Goal: Task Accomplishment & Management: Use online tool/utility

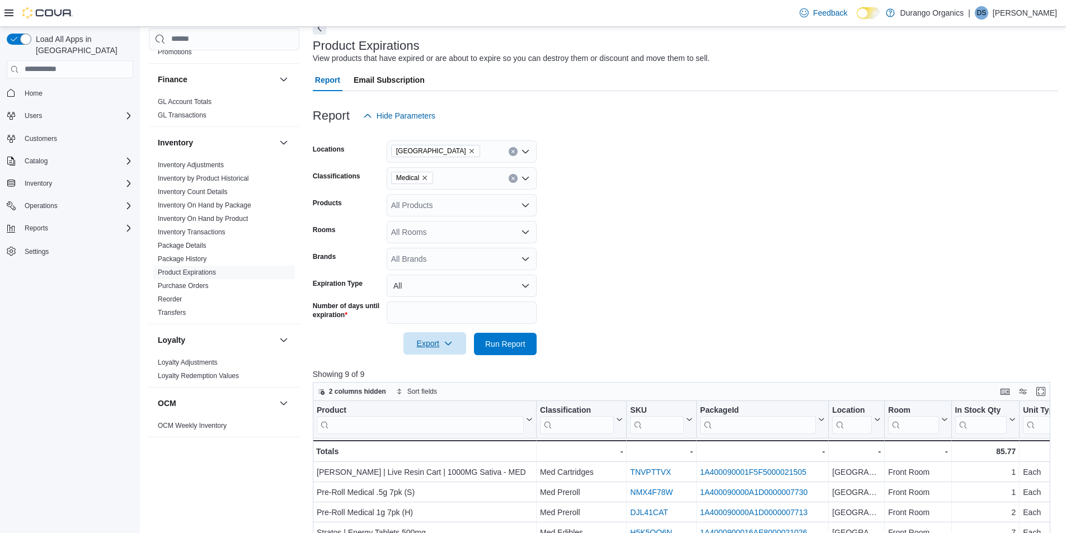
scroll to position [56, 0]
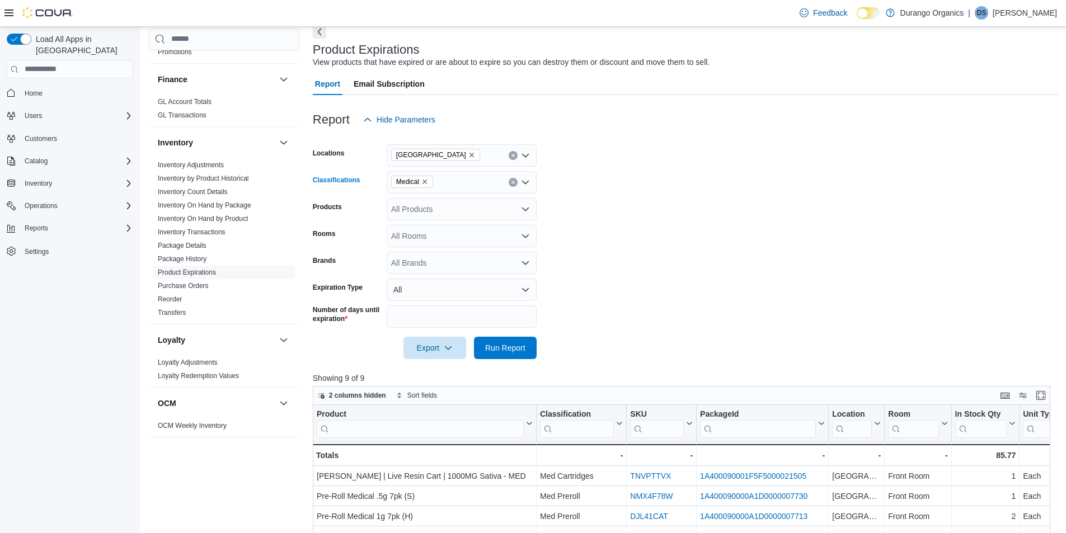
click at [424, 180] on icon "Remove Medical from selection in this group" at bounding box center [424, 182] width 4 height 4
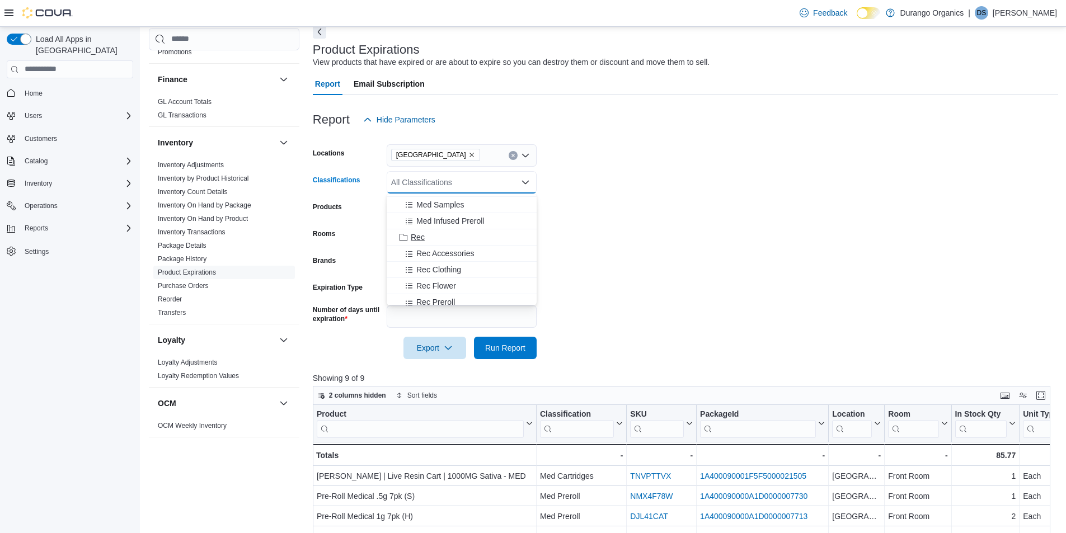
click at [427, 240] on div "Rec" at bounding box center [461, 237] width 136 height 11
click at [661, 281] on form "Locations Durango Classifications Rec Combo box. Selected. Rec. Press Backspace…" at bounding box center [685, 245] width 745 height 228
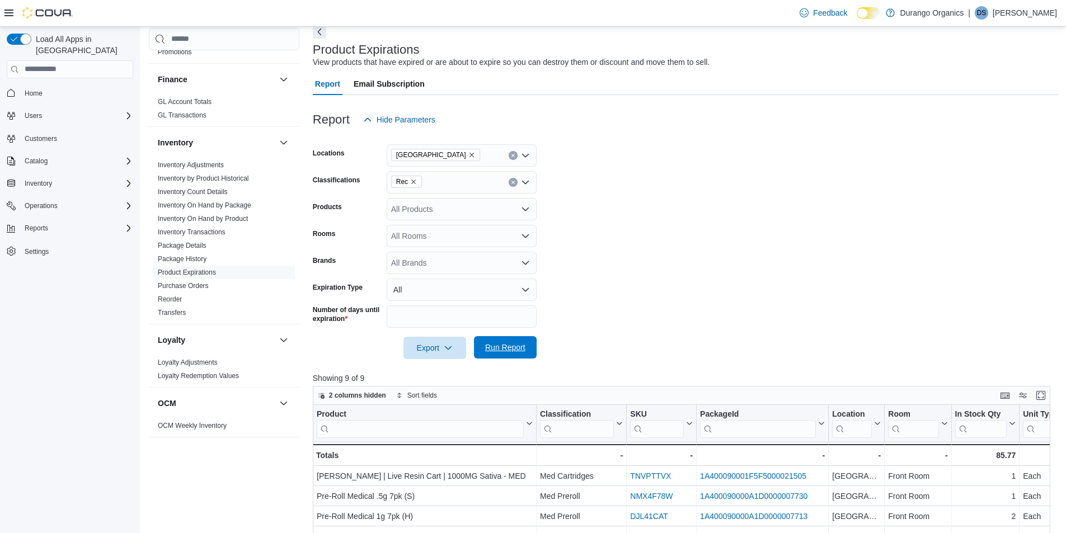
click at [502, 342] on span "Run Report" at bounding box center [505, 347] width 40 height 11
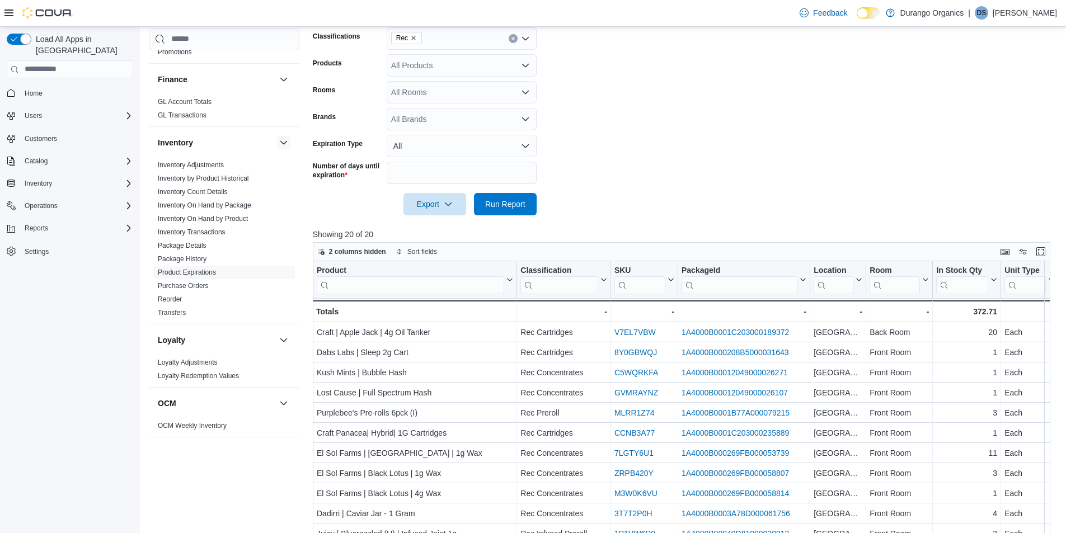
scroll to position [176, 0]
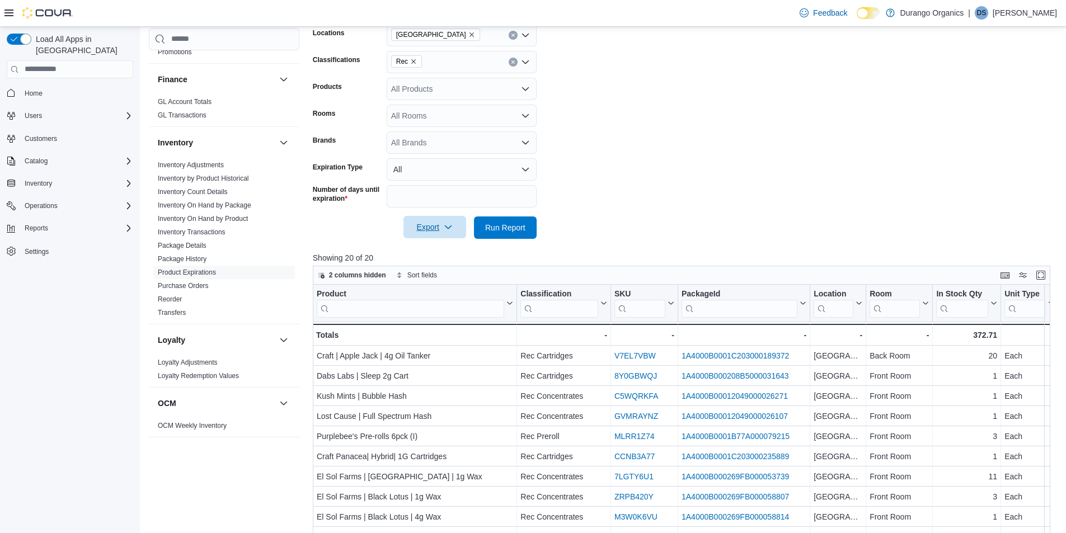
click at [431, 230] on span "Export" at bounding box center [434, 227] width 49 height 22
click at [440, 244] on button "Export to Excel" at bounding box center [436, 250] width 64 height 22
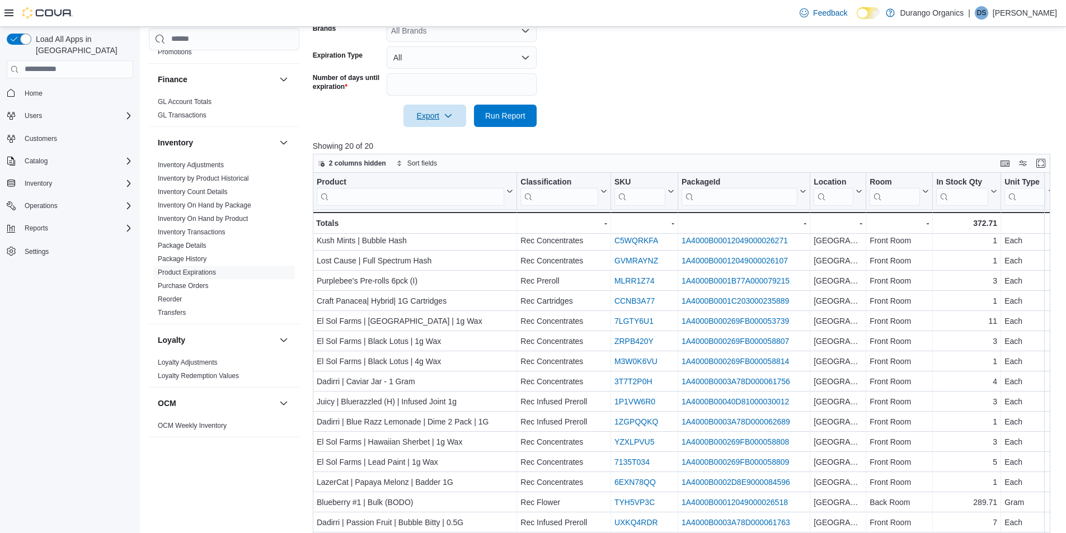
scroll to position [56, 0]
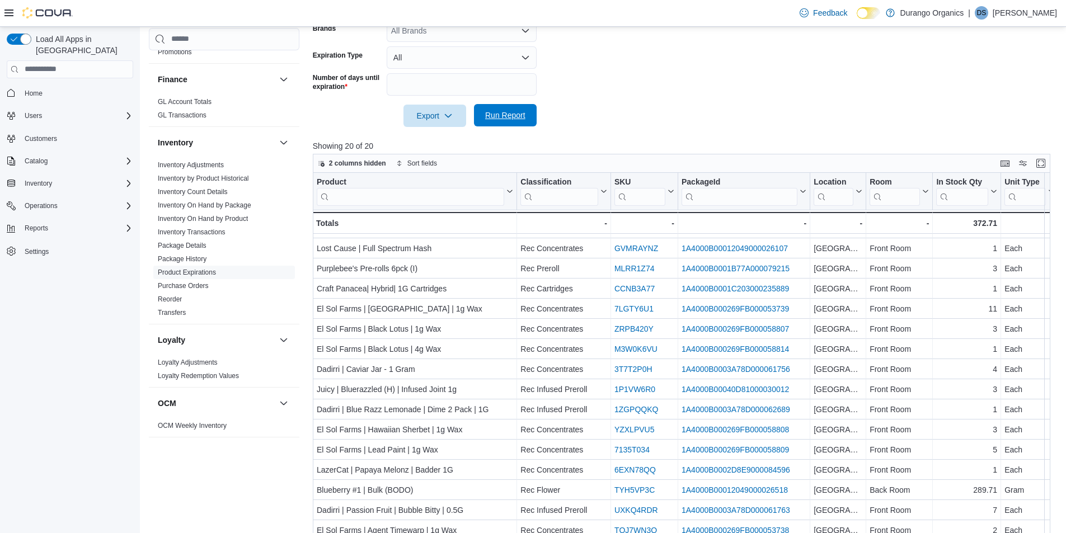
click at [510, 120] on span "Run Report" at bounding box center [505, 115] width 40 height 11
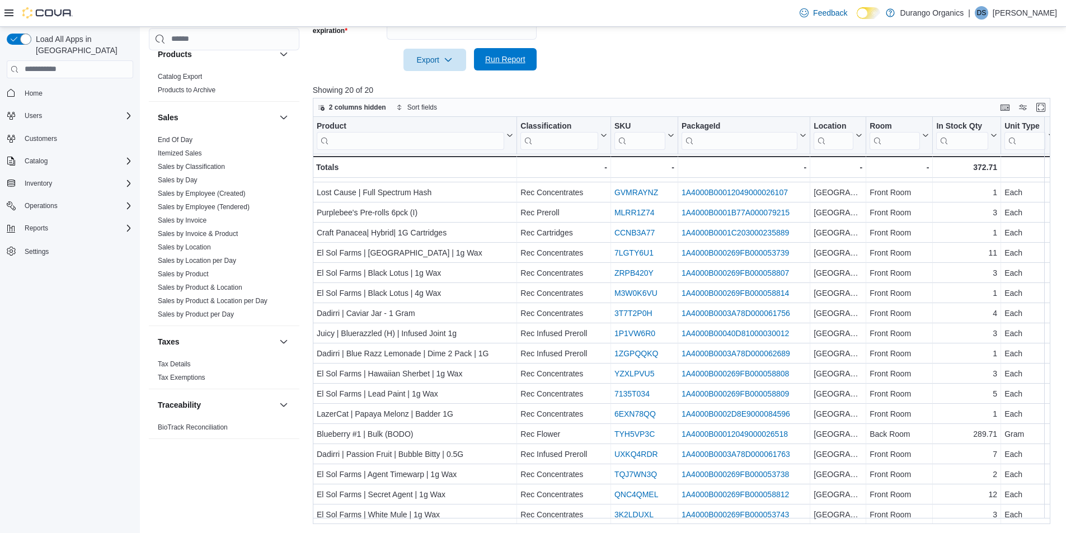
click at [487, 65] on span "Run Report" at bounding box center [504, 59] width 49 height 22
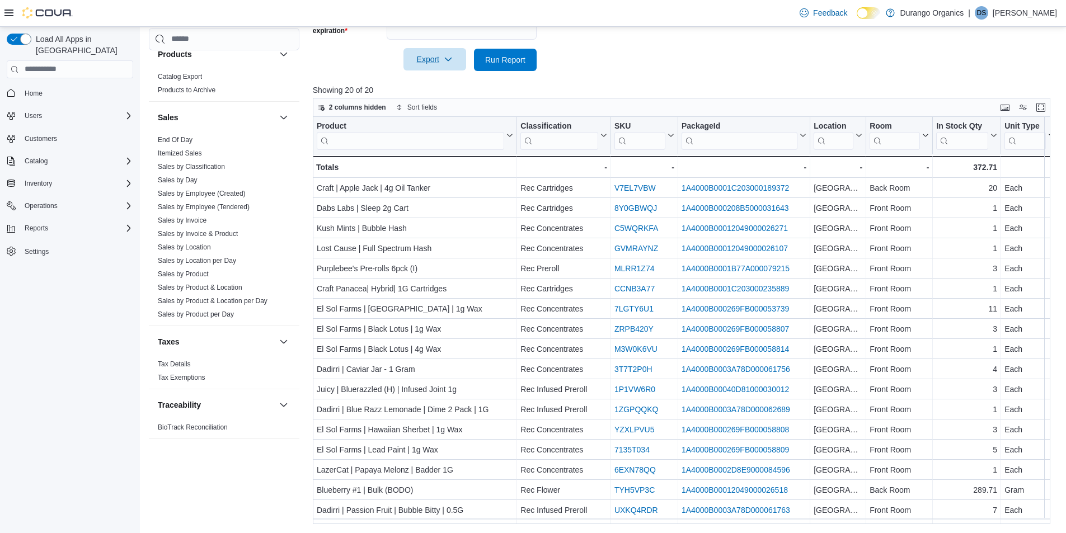
click at [440, 64] on span "Export" at bounding box center [434, 59] width 49 height 22
drag, startPoint x: 442, startPoint y: 84, endPoint x: 428, endPoint y: 111, distance: 30.5
click at [442, 84] on span "Export to Excel" at bounding box center [436, 82] width 50 height 9
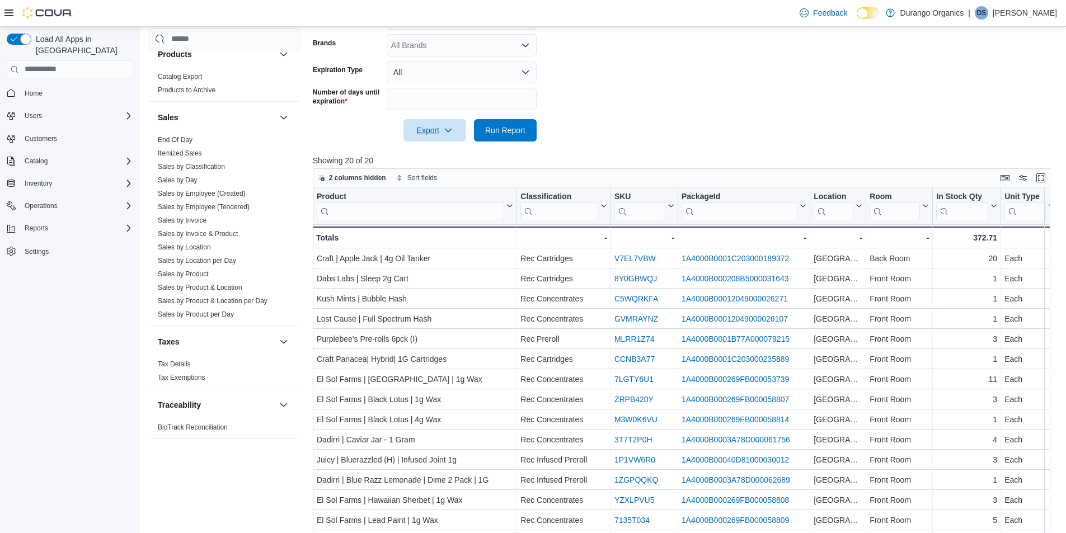
scroll to position [120, 0]
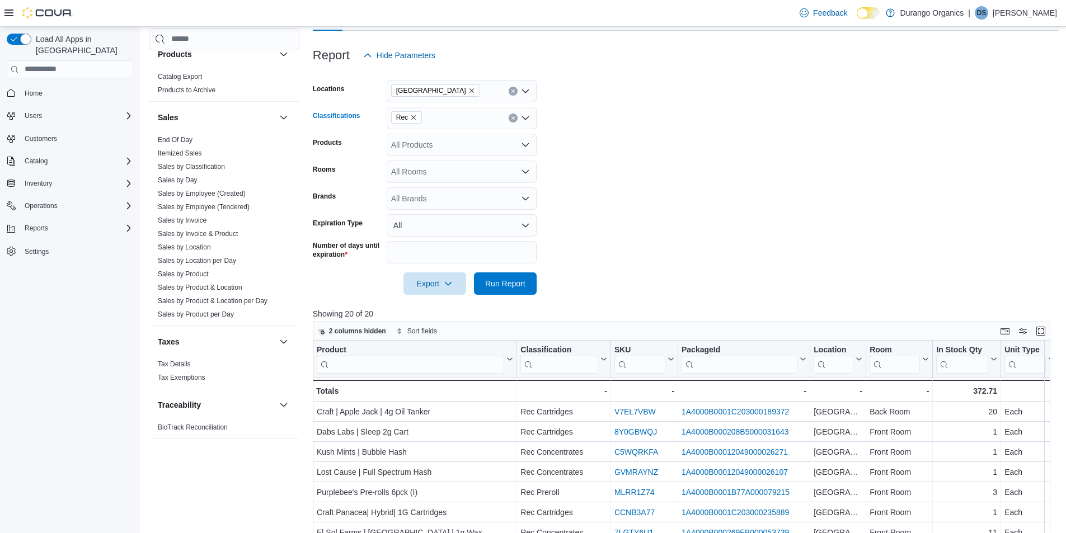
click at [415, 118] on icon "Remove Rec from selection in this group" at bounding box center [413, 117] width 7 height 7
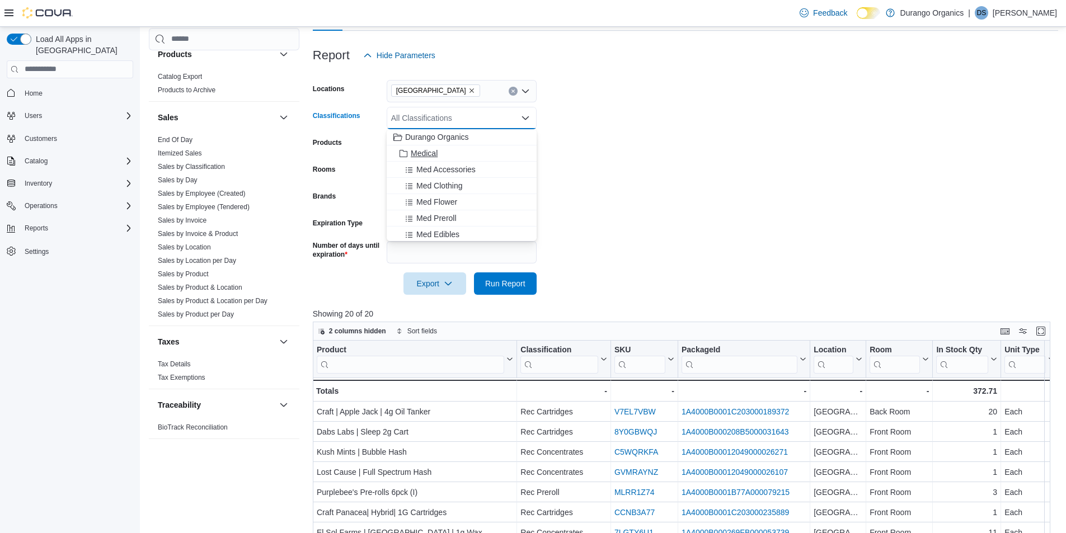
click at [449, 151] on div "Medical" at bounding box center [461, 153] width 136 height 11
click at [586, 204] on form "Locations [GEOGRAPHIC_DATA] Classifications Medical Combo box. Selected. Medica…" at bounding box center [685, 181] width 745 height 228
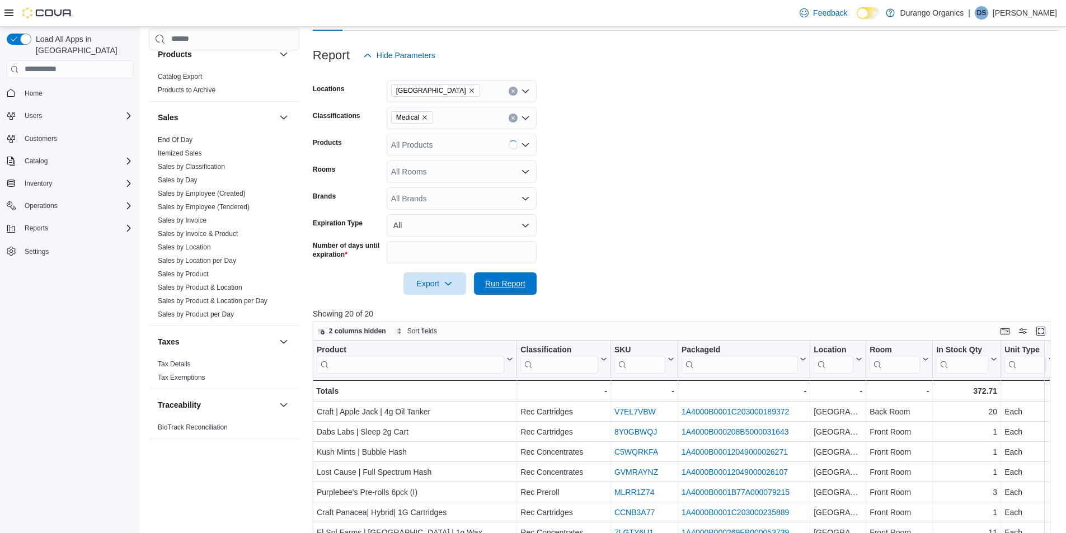
drag, startPoint x: 500, startPoint y: 283, endPoint x: 626, endPoint y: 304, distance: 128.2
click at [500, 284] on span "Run Report" at bounding box center [505, 283] width 40 height 11
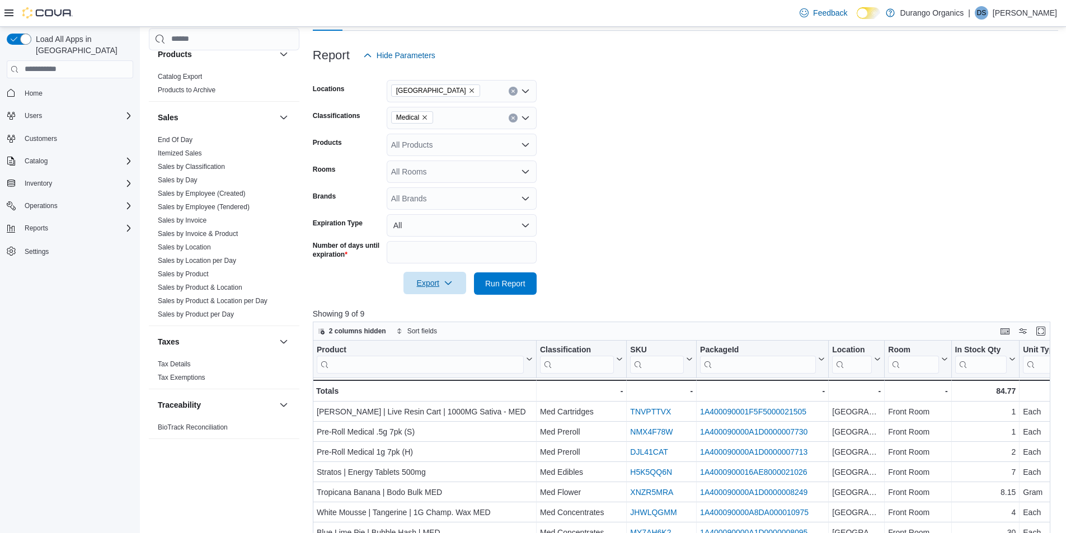
click at [455, 279] on span "Export" at bounding box center [434, 283] width 49 height 22
click at [441, 308] on span "Export to Excel" at bounding box center [436, 305] width 50 height 9
click at [437, 308] on span "Export to Excel" at bounding box center [436, 305] width 50 height 9
click at [421, 284] on span "Export" at bounding box center [434, 283] width 49 height 22
click at [438, 303] on span "Export to Excel" at bounding box center [436, 305] width 50 height 9
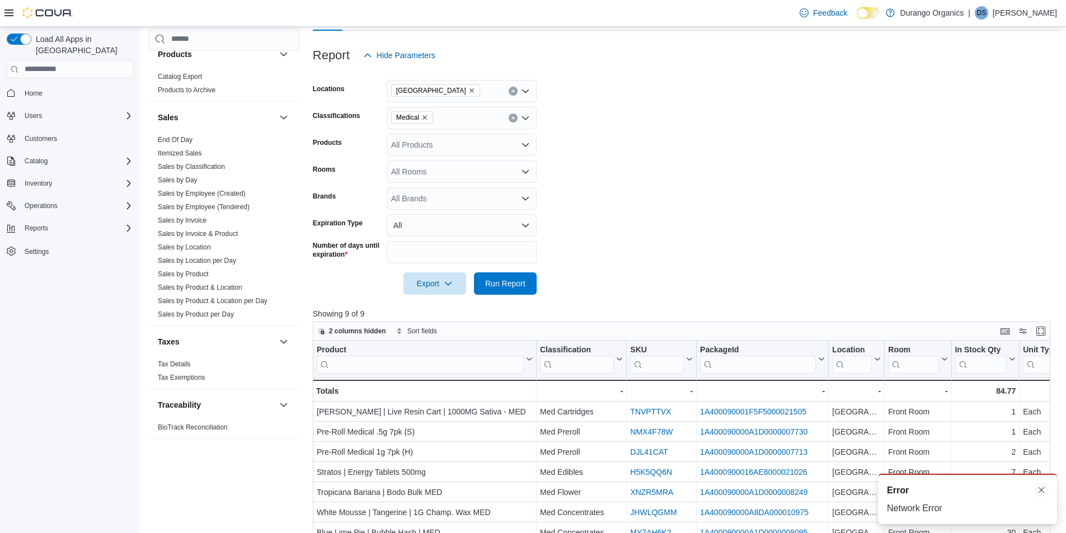
click at [1044, 491] on button "Dismiss toast" at bounding box center [1040, 489] width 13 height 13
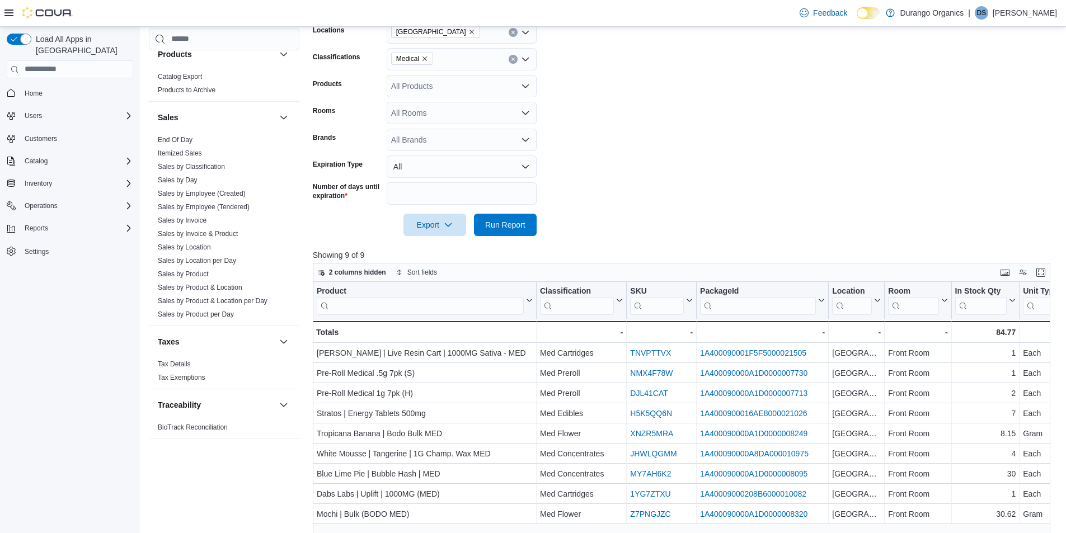
scroll to position [176, 0]
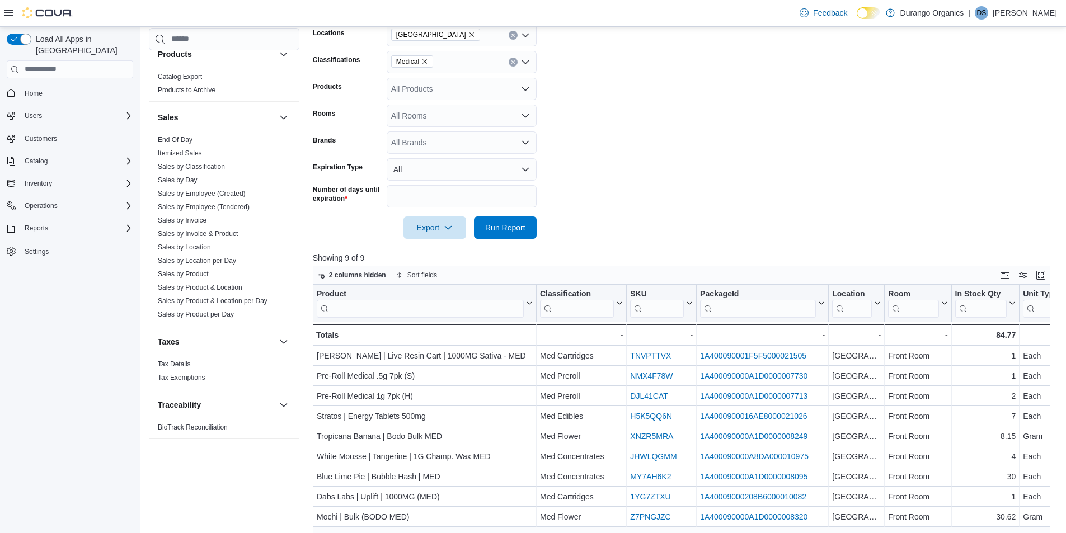
click at [554, 202] on form "Locations Durango Classifications Medical Products All Products Rooms All Rooms…" at bounding box center [685, 125] width 745 height 228
click at [433, 227] on span "Export" at bounding box center [434, 227] width 49 height 22
click at [441, 257] on button "Export to Excel" at bounding box center [436, 250] width 64 height 22
click at [425, 224] on span "Export" at bounding box center [434, 227] width 49 height 22
drag, startPoint x: 427, startPoint y: 259, endPoint x: 440, endPoint y: 305, distance: 47.8
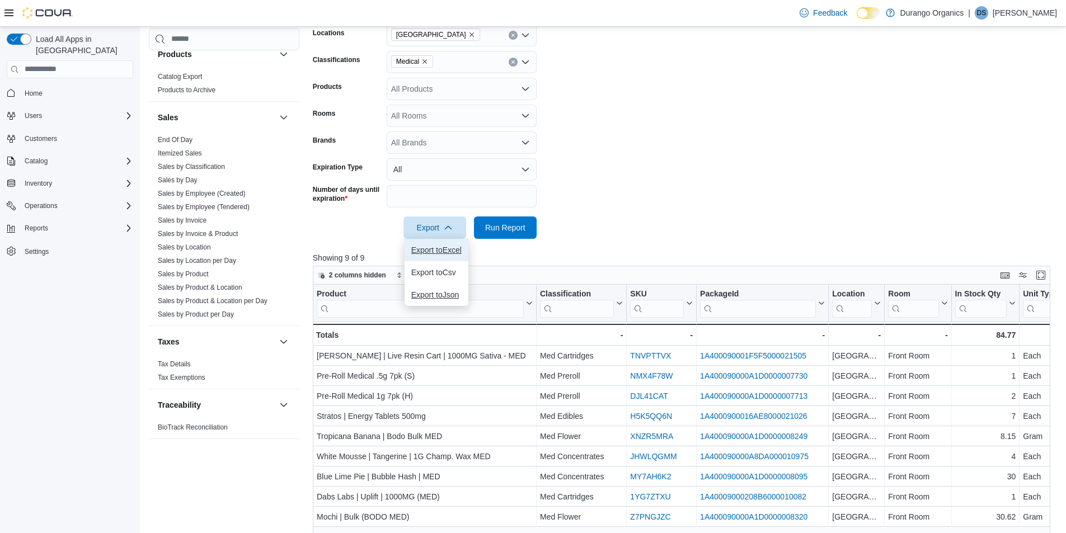
click at [427, 258] on button "Export to Excel" at bounding box center [436, 250] width 64 height 22
